Goal: Information Seeking & Learning: Learn about a topic

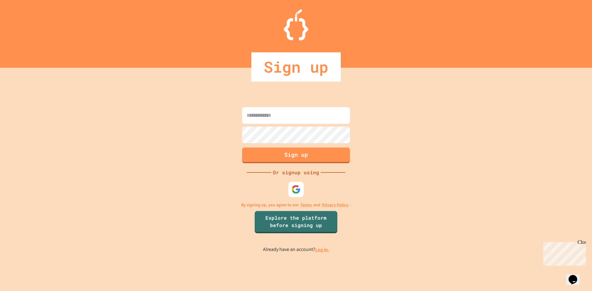
click at [323, 250] on link "Log in." at bounding box center [322, 250] width 14 height 6
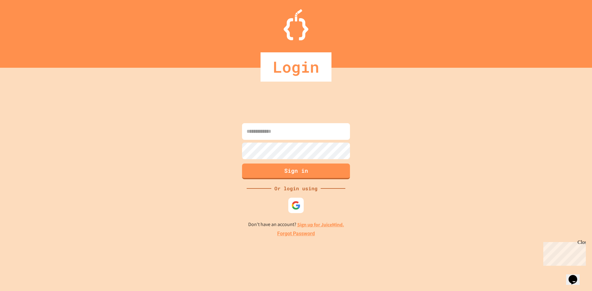
click at [184, 28] on div at bounding box center [296, 24] width 592 height 31
drag, startPoint x: 286, startPoint y: 139, endPoint x: 280, endPoint y: 140, distance: 5.9
click at [286, 139] on input at bounding box center [296, 131] width 108 height 17
type input "**********"
click at [293, 175] on button "Sign in" at bounding box center [296, 171] width 110 height 16
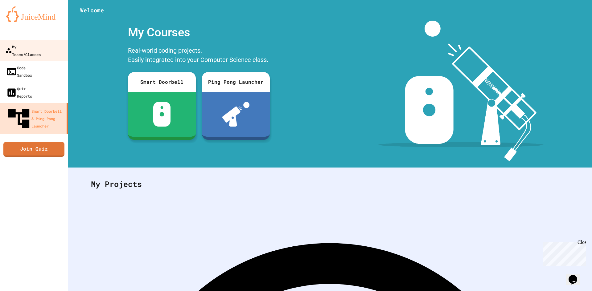
click at [21, 44] on div "My Teams/Classes" at bounding box center [22, 50] width 35 height 15
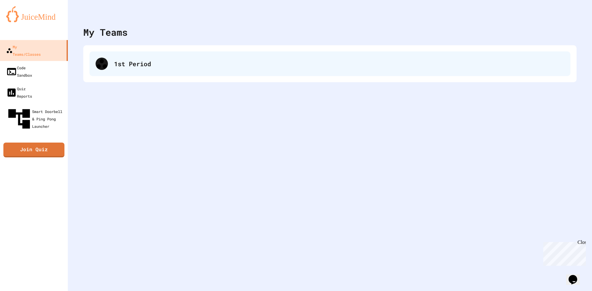
click at [142, 58] on div "1st Period" at bounding box center [329, 64] width 481 height 25
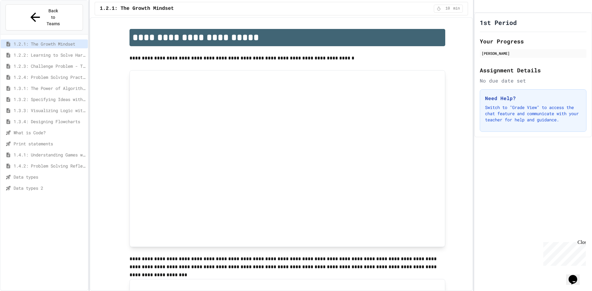
click at [38, 185] on span "Data types 2" at bounding box center [50, 188] width 72 height 6
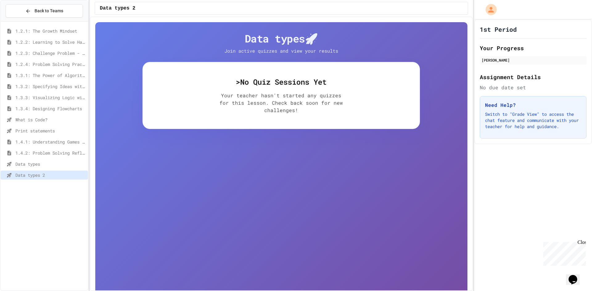
click at [55, 168] on div "Data types" at bounding box center [44, 164] width 87 height 9
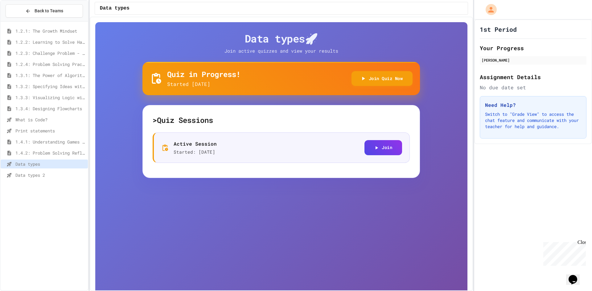
click at [53, 176] on span "Data types 2" at bounding box center [50, 175] width 70 height 6
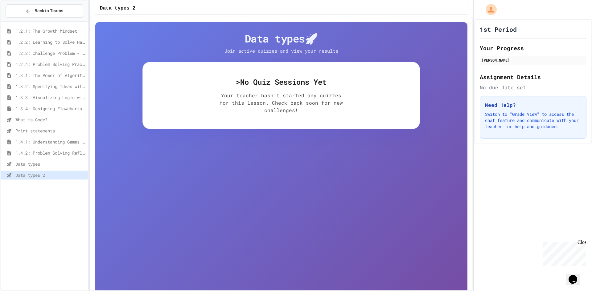
click at [226, 90] on div "> No Quiz Sessions Yet Your teacher hasn't started any quizzes for this lesson.…" at bounding box center [282, 95] width 278 height 67
click at [231, 90] on div "> No Quiz Sessions Yet Your teacher hasn't started any quizzes for this lesson.…" at bounding box center [282, 95] width 278 height 67
click at [231, 97] on p "Your teacher hasn't started any quizzes for this lesson. Check back soon for ne…" at bounding box center [281, 103] width 123 height 22
